Goal: Task Accomplishment & Management: Use online tool/utility

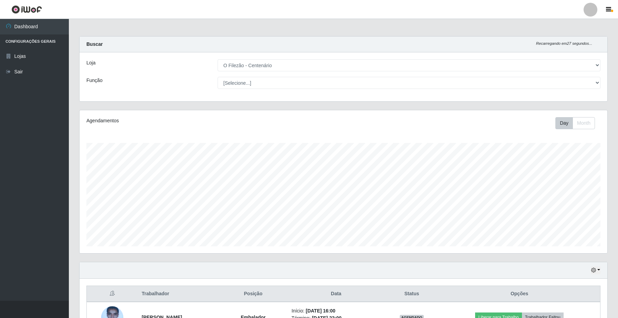
select select "203"
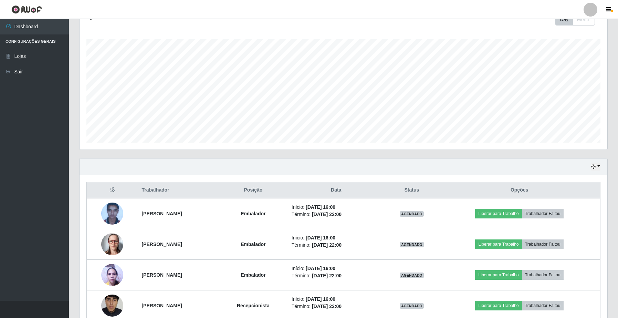
scroll to position [143, 528]
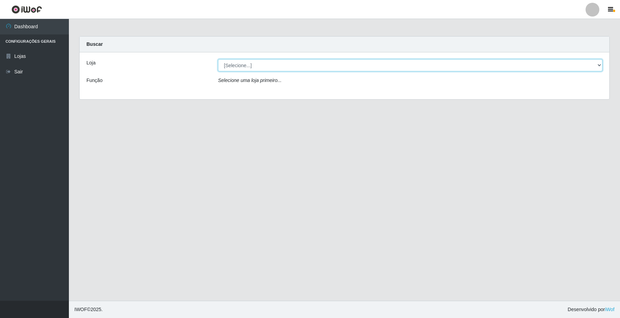
click at [593, 63] on select "[Selecione...] O Filezão - Centenário" at bounding box center [410, 65] width 384 height 12
select select "203"
click at [218, 59] on select "[Selecione...] O Filezão - Centenário" at bounding box center [410, 65] width 384 height 12
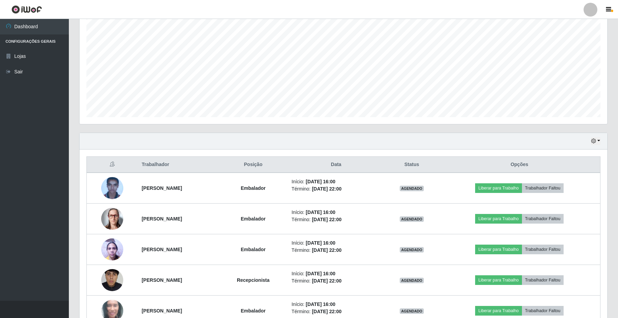
scroll to position [171, 0]
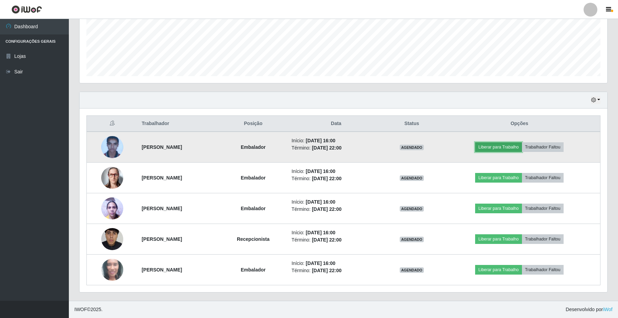
click at [510, 151] on button "Liberar para Trabalho" at bounding box center [498, 147] width 46 height 10
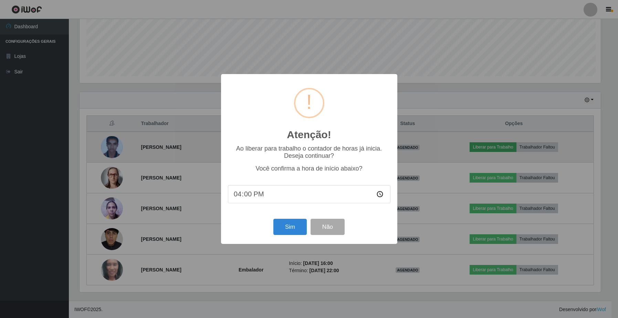
scroll to position [143, 523]
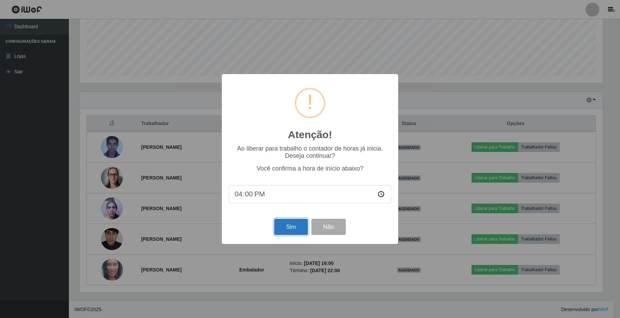
click at [293, 232] on button "Sim" at bounding box center [290, 227] width 33 height 16
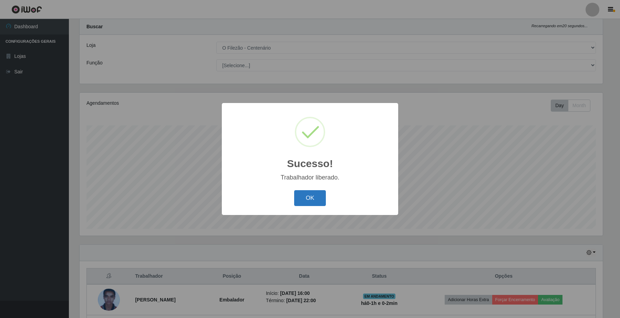
click at [303, 195] on button "OK" at bounding box center [310, 198] width 32 height 16
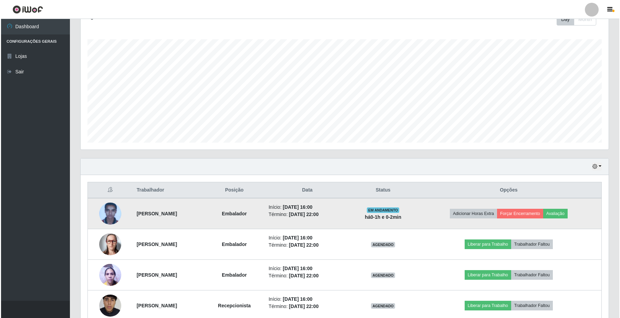
scroll to position [171, 0]
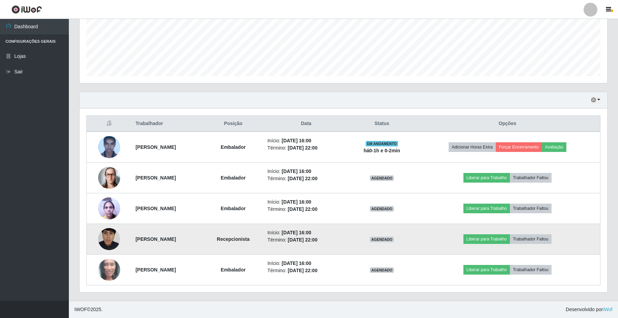
click at [464, 241] on td "Liberar para Trabalho Trabalhador Faltou" at bounding box center [508, 239] width 186 height 31
click at [491, 237] on button "Liberar para Trabalho" at bounding box center [486, 239] width 46 height 10
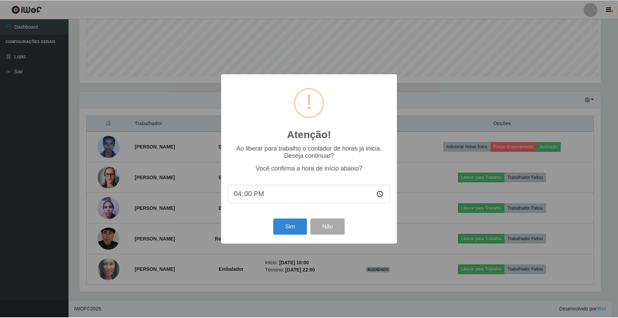
scroll to position [143, 523]
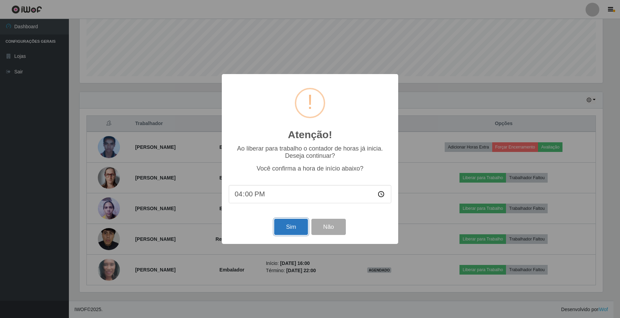
click at [281, 231] on button "Sim" at bounding box center [290, 227] width 33 height 16
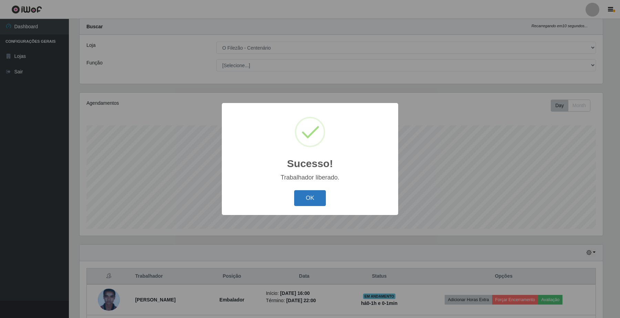
click at [308, 196] on button "OK" at bounding box center [310, 198] width 32 height 16
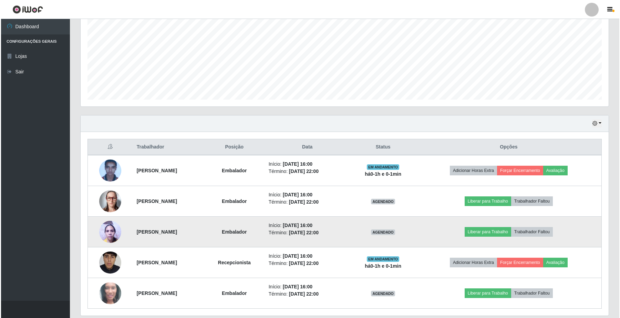
scroll to position [171, 0]
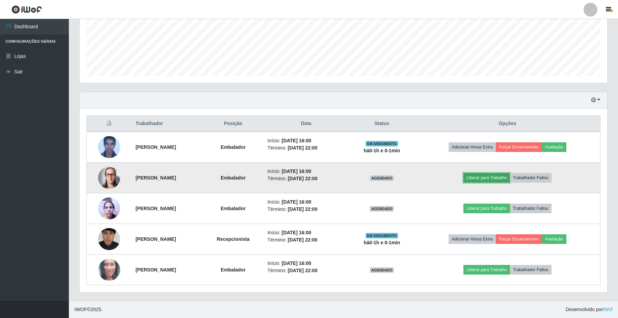
click at [492, 175] on button "Liberar para Trabalho" at bounding box center [486, 178] width 46 height 10
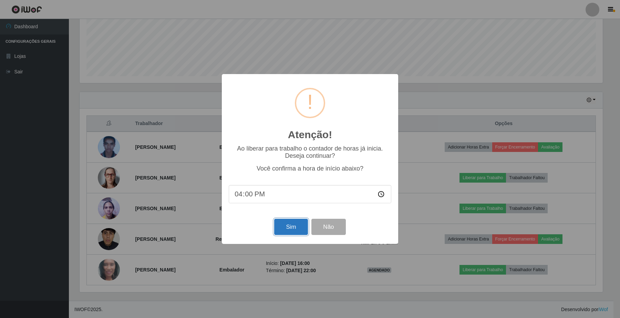
click at [290, 230] on button "Sim" at bounding box center [290, 227] width 33 height 16
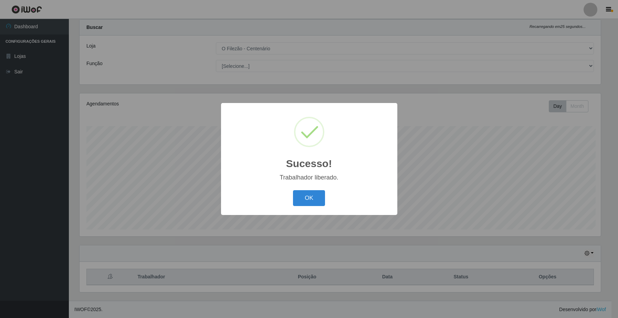
scroll to position [0, 0]
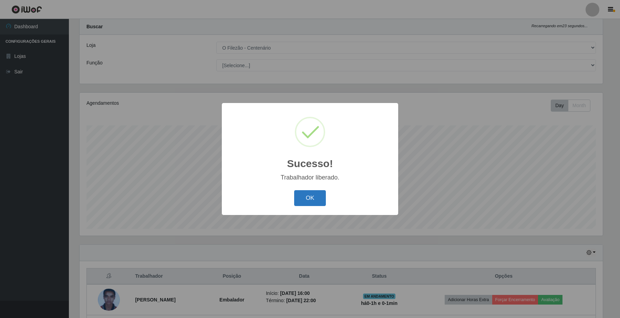
click at [305, 202] on button "OK" at bounding box center [310, 198] width 32 height 16
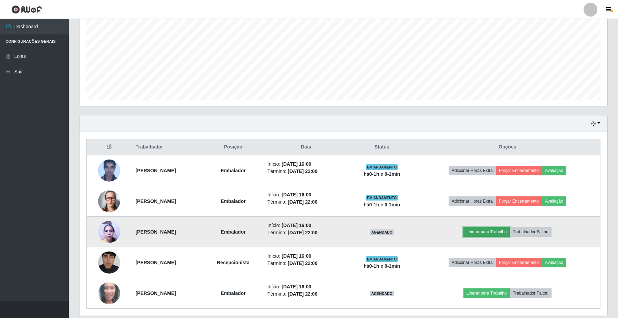
click at [496, 237] on button "Liberar para Trabalho" at bounding box center [486, 232] width 46 height 10
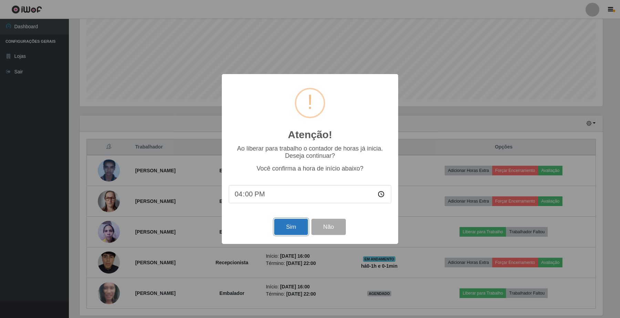
click at [286, 230] on button "Sim" at bounding box center [290, 227] width 33 height 16
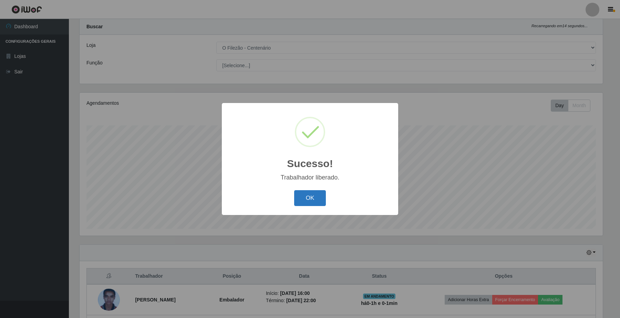
click at [302, 200] on button "OK" at bounding box center [310, 198] width 32 height 16
